Goal: Find specific page/section: Find specific page/section

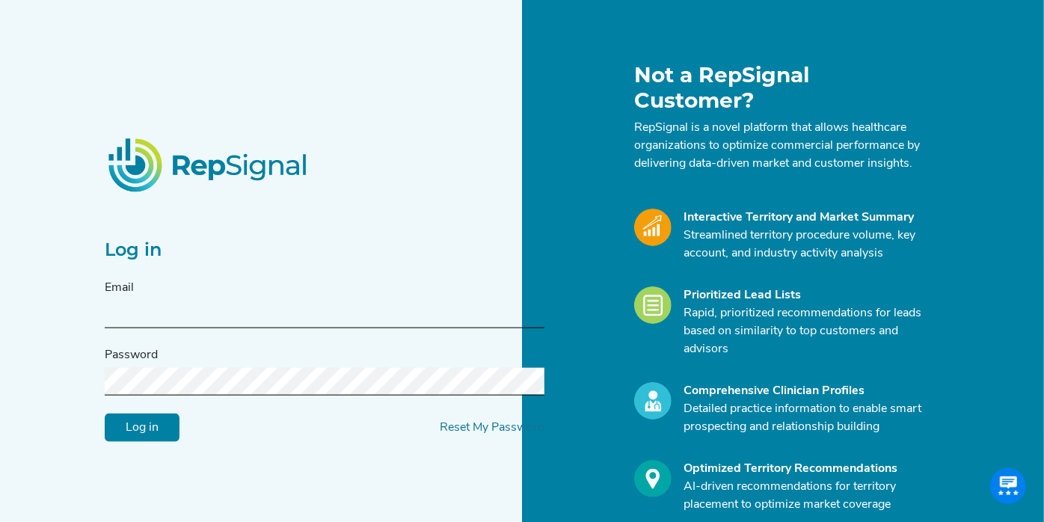
click at [194, 301] on input "text" at bounding box center [325, 315] width 440 height 28
type input "[EMAIL_ADDRESS][DOMAIN_NAME]"
click at [105, 413] on input "Log in" at bounding box center [142, 427] width 75 height 28
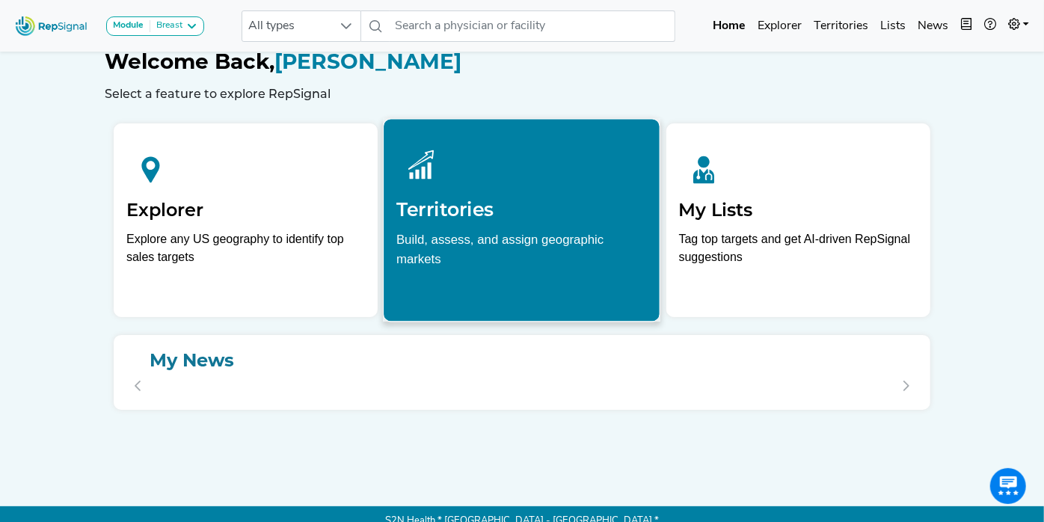
scroll to position [22, 0]
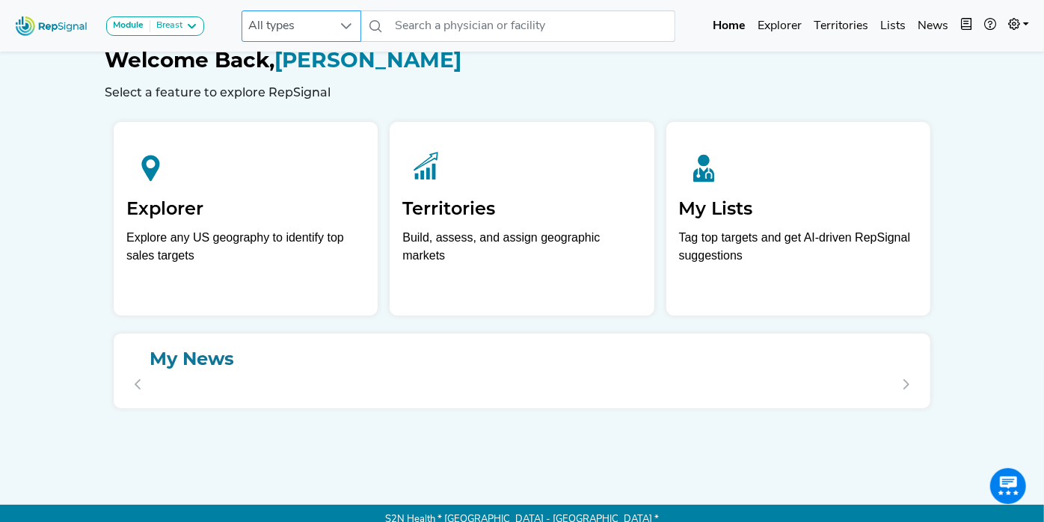
click at [355, 28] on div at bounding box center [346, 26] width 28 height 30
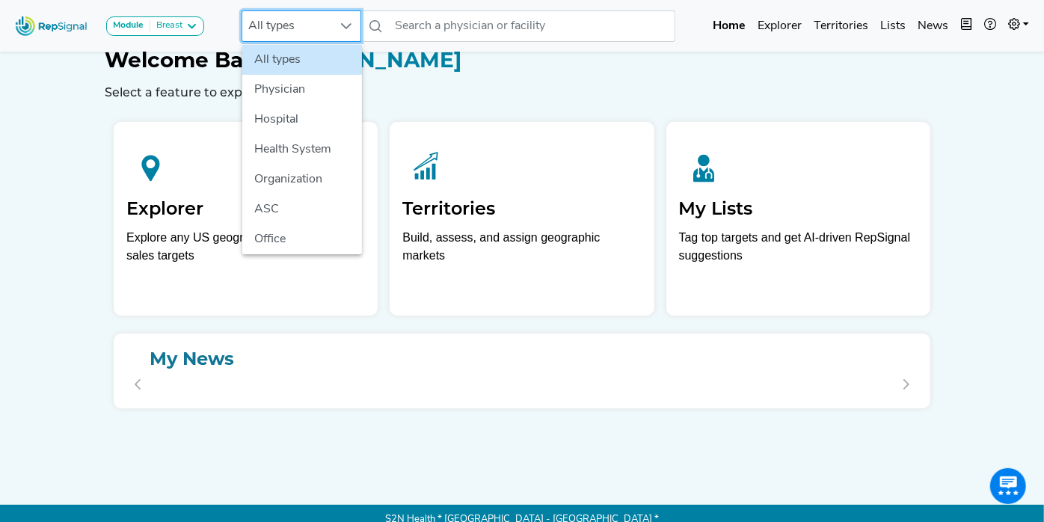
scroll to position [22, 13]
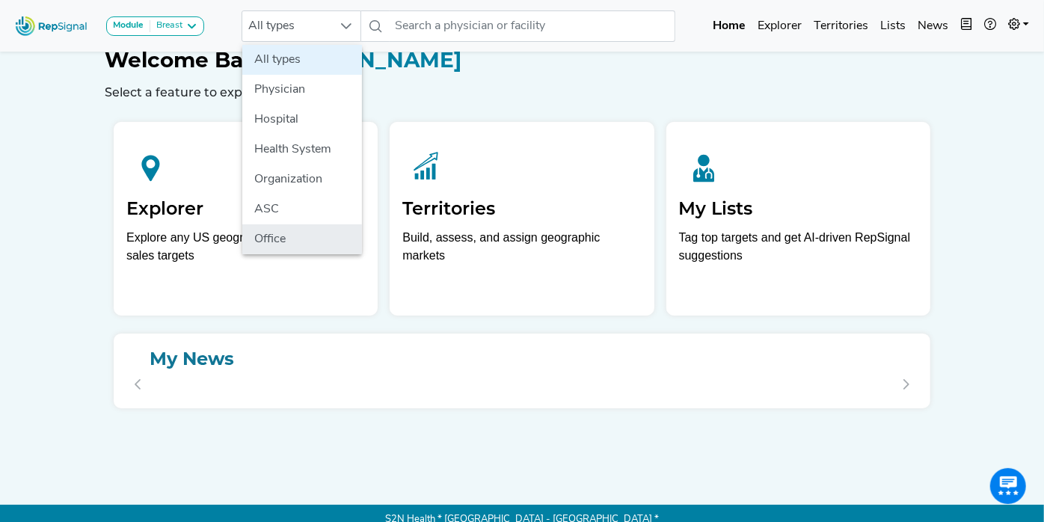
click at [288, 234] on li "Office" at bounding box center [302, 239] width 120 height 30
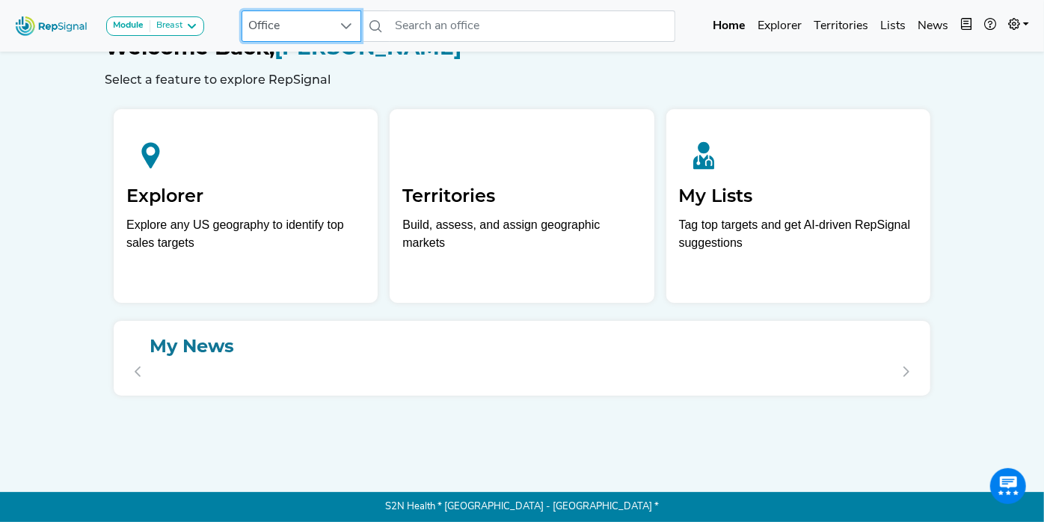
scroll to position [0, 13]
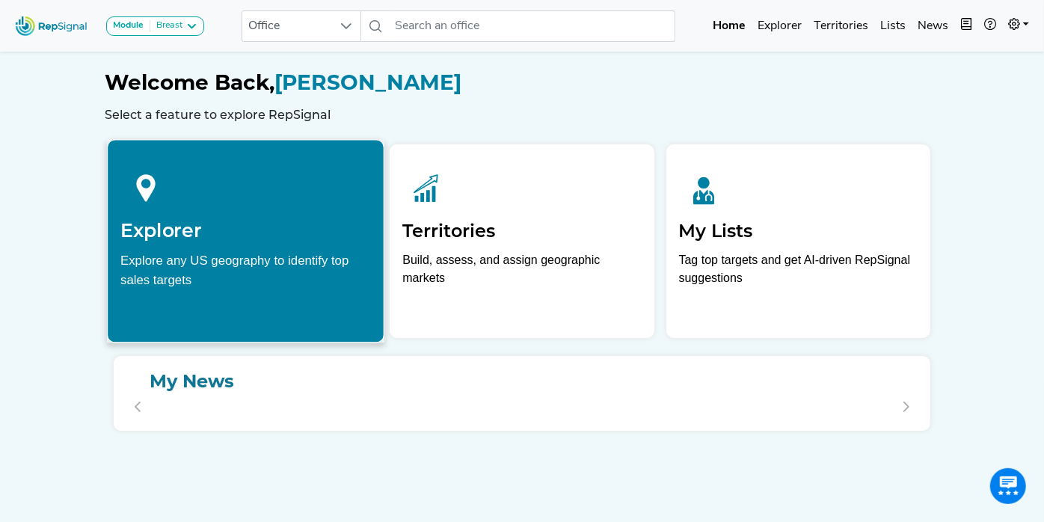
click at [186, 212] on div at bounding box center [245, 186] width 251 height 67
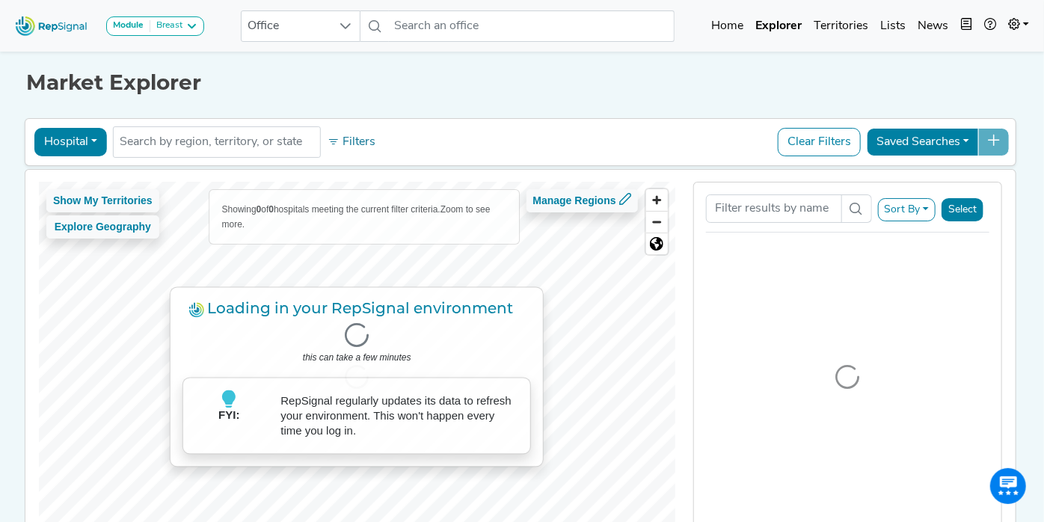
click at [13, 100] on div "Module Breast Breast Diagnostic [MEDICAL_DATA] & EBUS [MEDICAL_DATA] [MEDICAL_D…" at bounding box center [522, 326] width 1044 height 652
